Goal: Entertainment & Leisure: Consume media (video, audio)

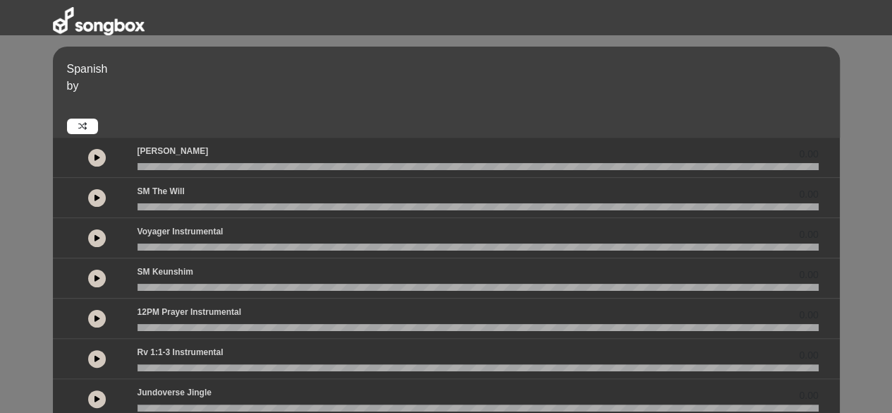
click at [104, 170] on div "0.00" at bounding box center [446, 158] width 787 height 40
click at [97, 155] on icon at bounding box center [98, 157] width 6 height 7
click at [94, 156] on button at bounding box center [97, 158] width 18 height 18
drag, startPoint x: 154, startPoint y: 169, endPoint x: 137, endPoint y: 169, distance: 16.9
click at [138, 169] on wave at bounding box center [478, 166] width 681 height 7
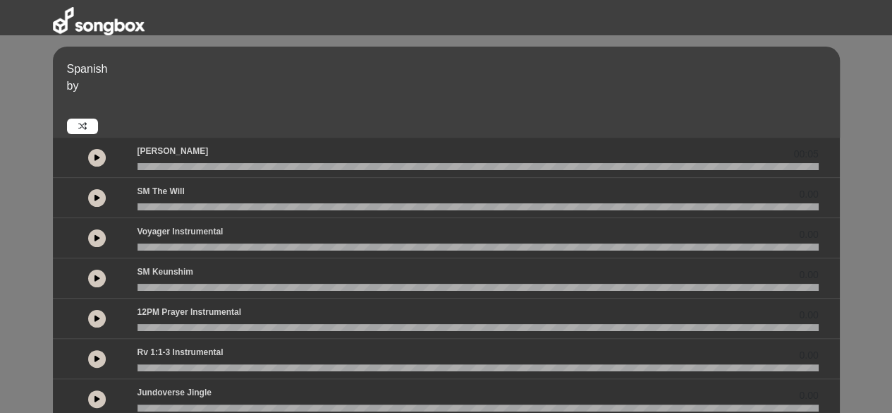
click at [96, 157] on icon at bounding box center [98, 157] width 6 height 7
click at [93, 152] on button at bounding box center [97, 158] width 18 height 18
click at [92, 159] on button at bounding box center [97, 158] width 18 height 18
click at [92, 158] on button at bounding box center [97, 158] width 18 height 18
click at [98, 315] on icon at bounding box center [98, 318] width 6 height 7
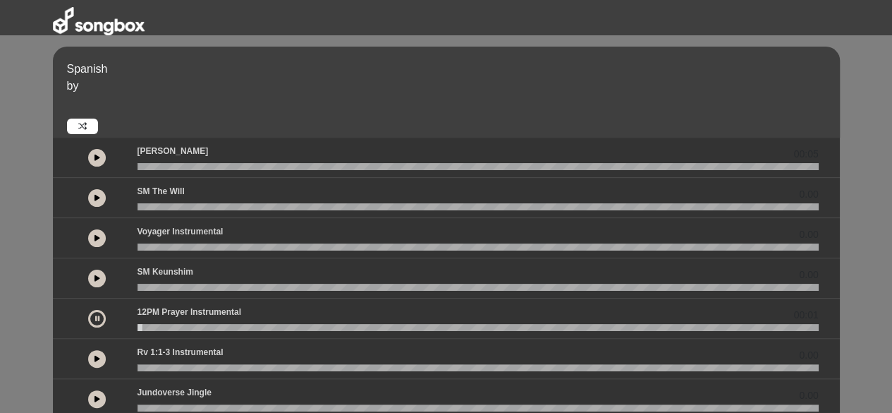
click at [95, 358] on icon at bounding box center [98, 358] width 6 height 7
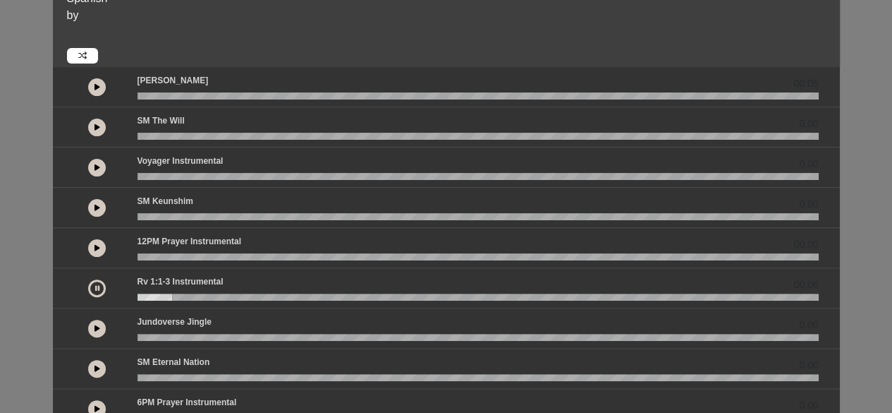
scroll to position [141, 0]
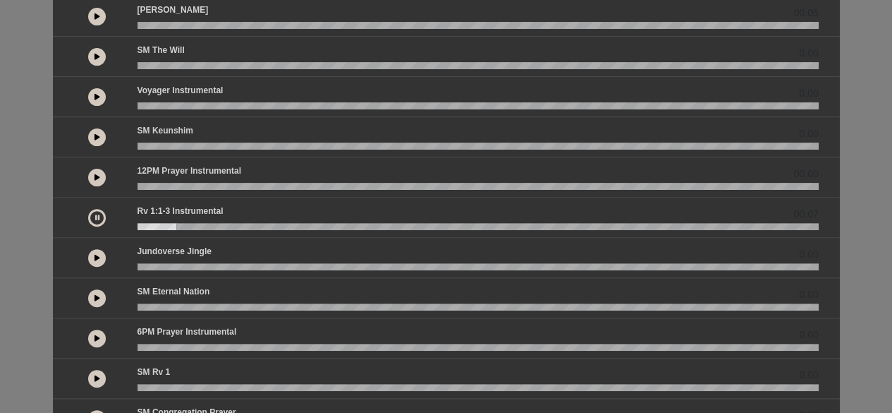
click at [95, 330] on button at bounding box center [97, 338] width 18 height 18
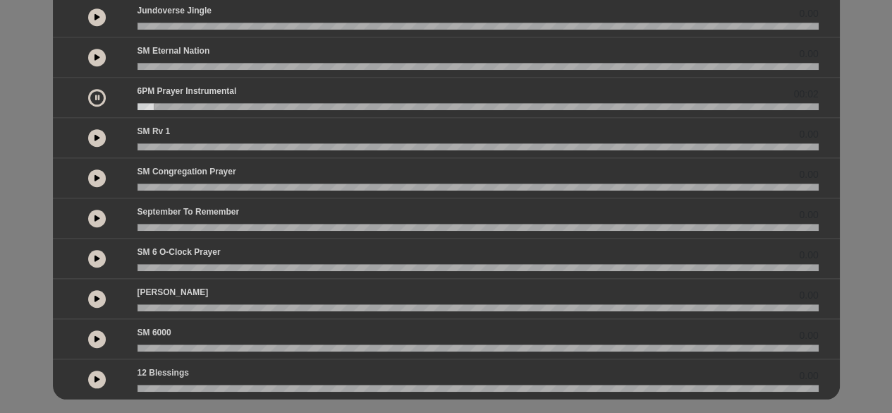
scroll to position [398, 0]
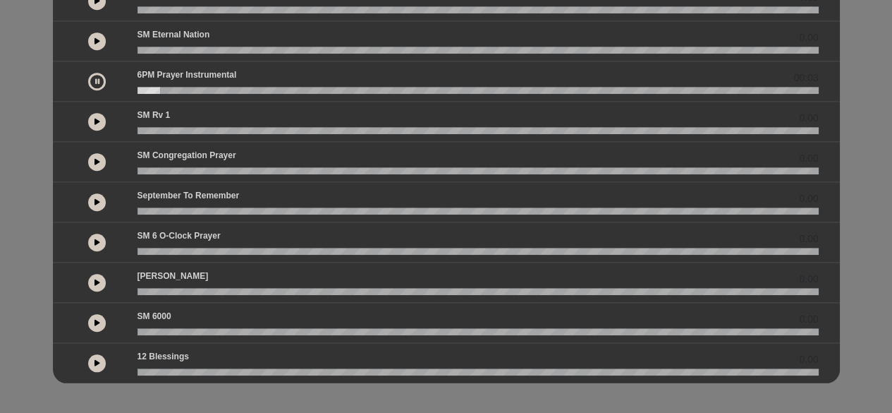
click at [92, 358] on button at bounding box center [97, 363] width 18 height 18
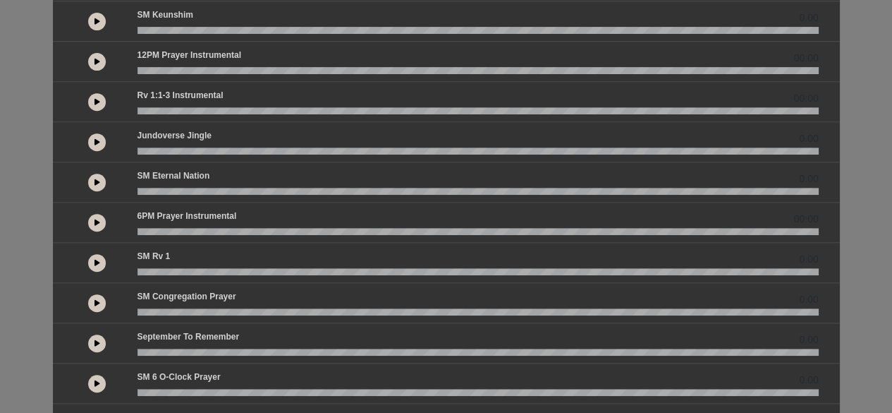
click at [91, 219] on button at bounding box center [97, 223] width 18 height 18
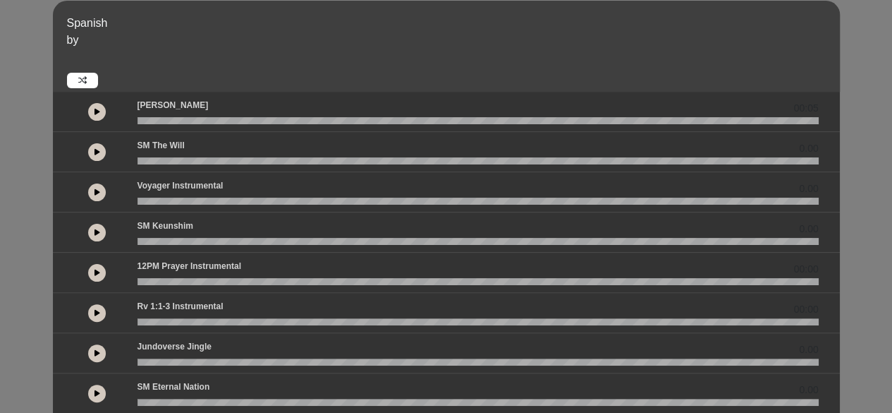
scroll to position [45, 0]
click at [309, 83] on div "Spanish by" at bounding box center [452, 52] width 786 height 73
click at [19, 44] on div "Spanish by 00:05 0.00 0.00" at bounding box center [446, 368] width 892 height 734
